Goal: Complete application form: Complete application form

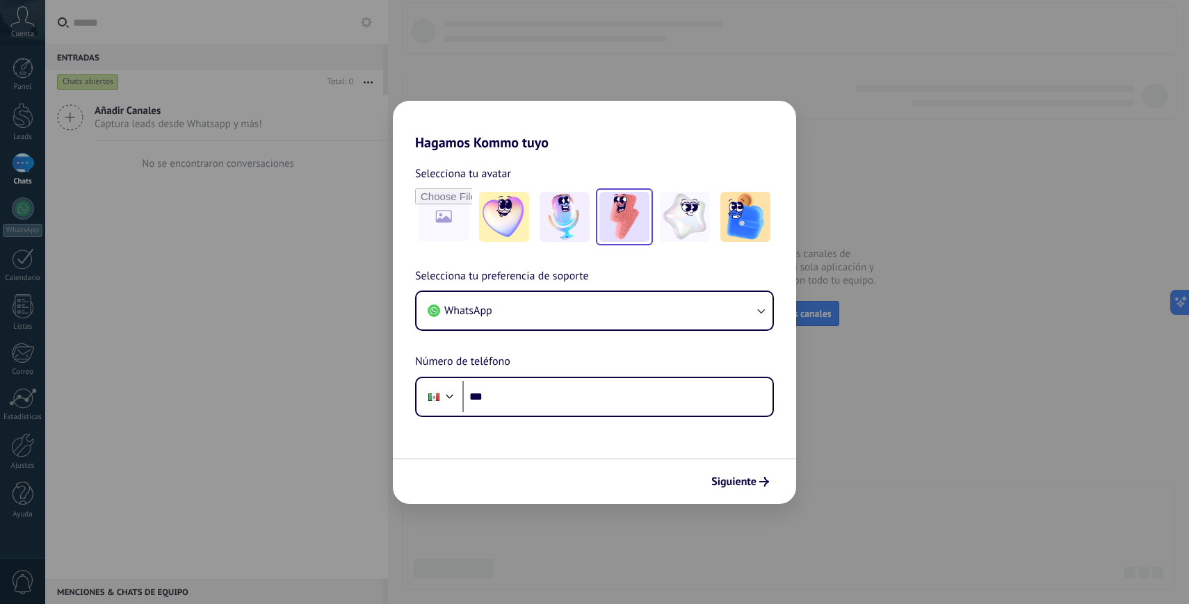
click at [631, 213] on img at bounding box center [624, 217] width 50 height 50
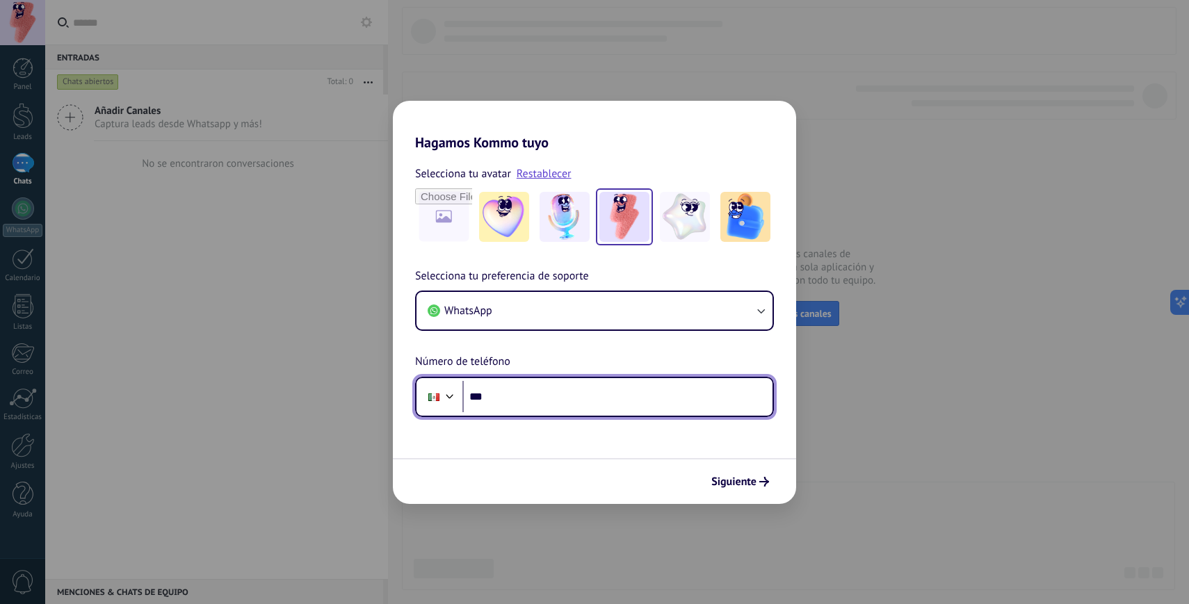
click at [546, 400] on input "***" at bounding box center [617, 397] width 310 height 32
type input "**********"
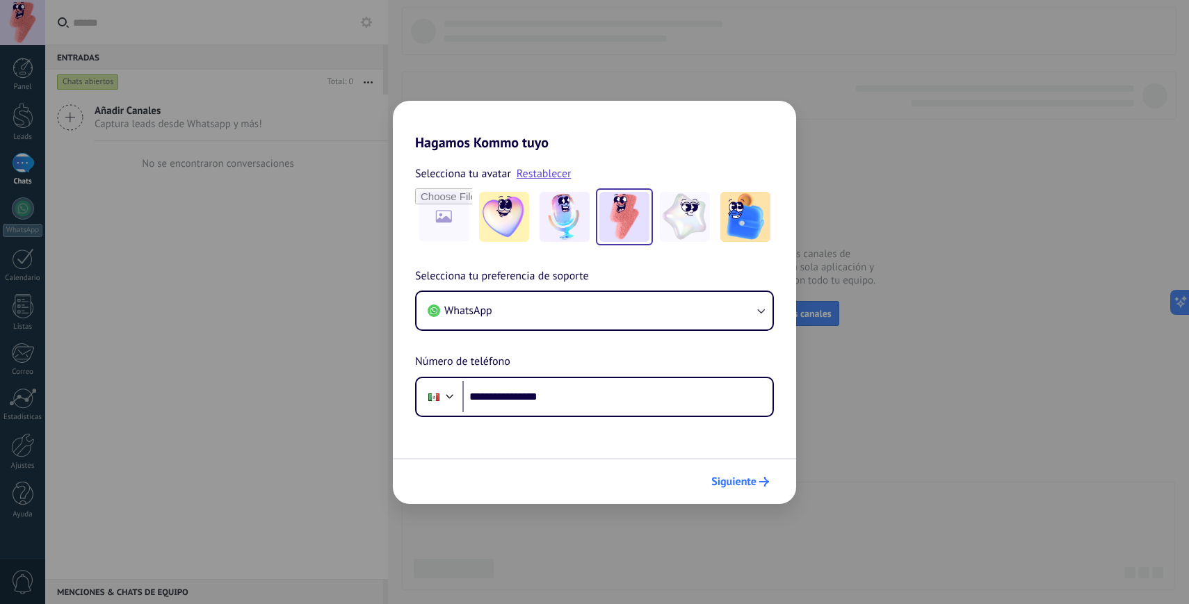
click at [734, 487] on span "Siguiente" at bounding box center [733, 482] width 45 height 10
